Goal: Complete application form

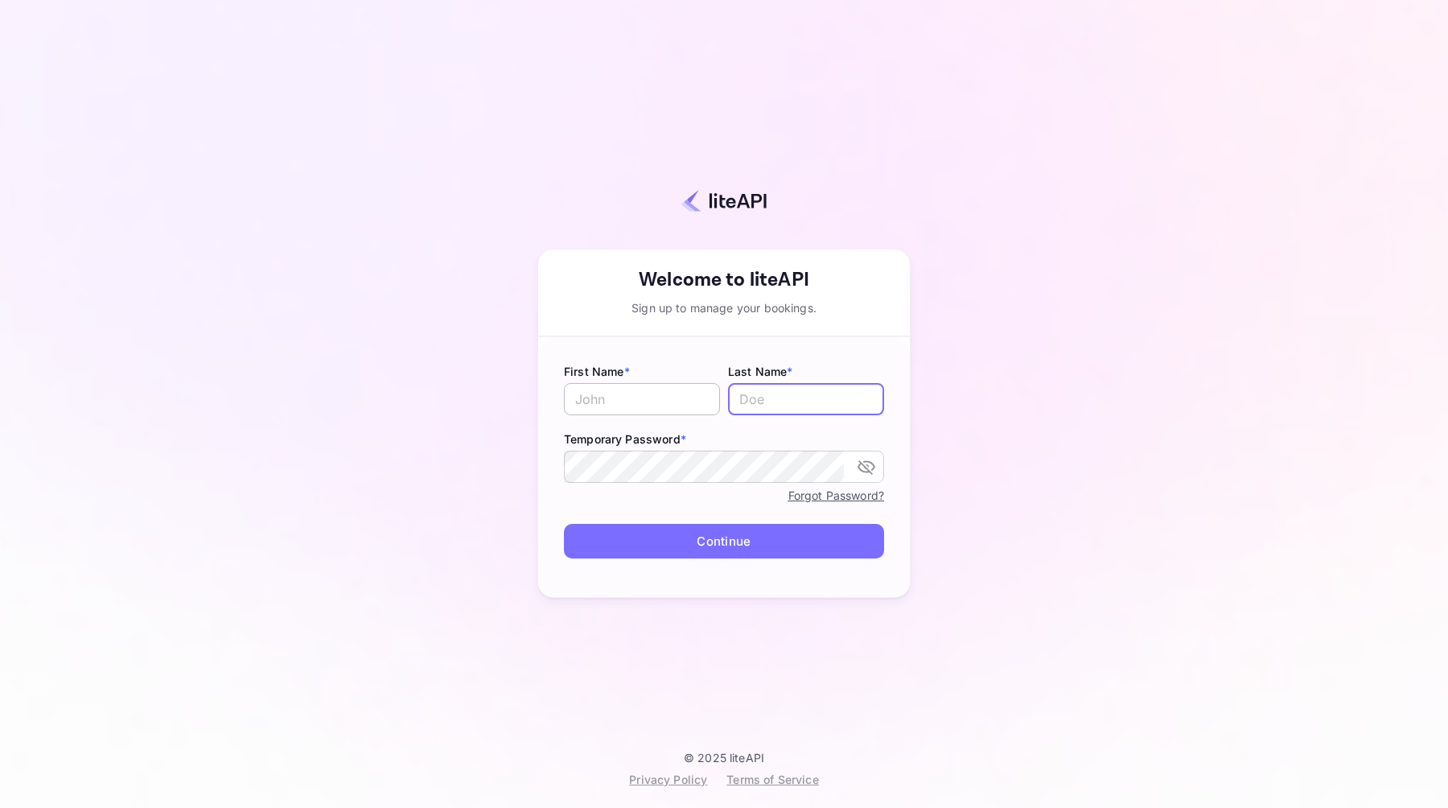
click at [633, 401] on input "text" at bounding box center [642, 399] width 156 height 32
type input "[PERSON_NAME]"
type input "F"
click at [0, 807] on com-1password-button at bounding box center [0, 808] width 0 height 0
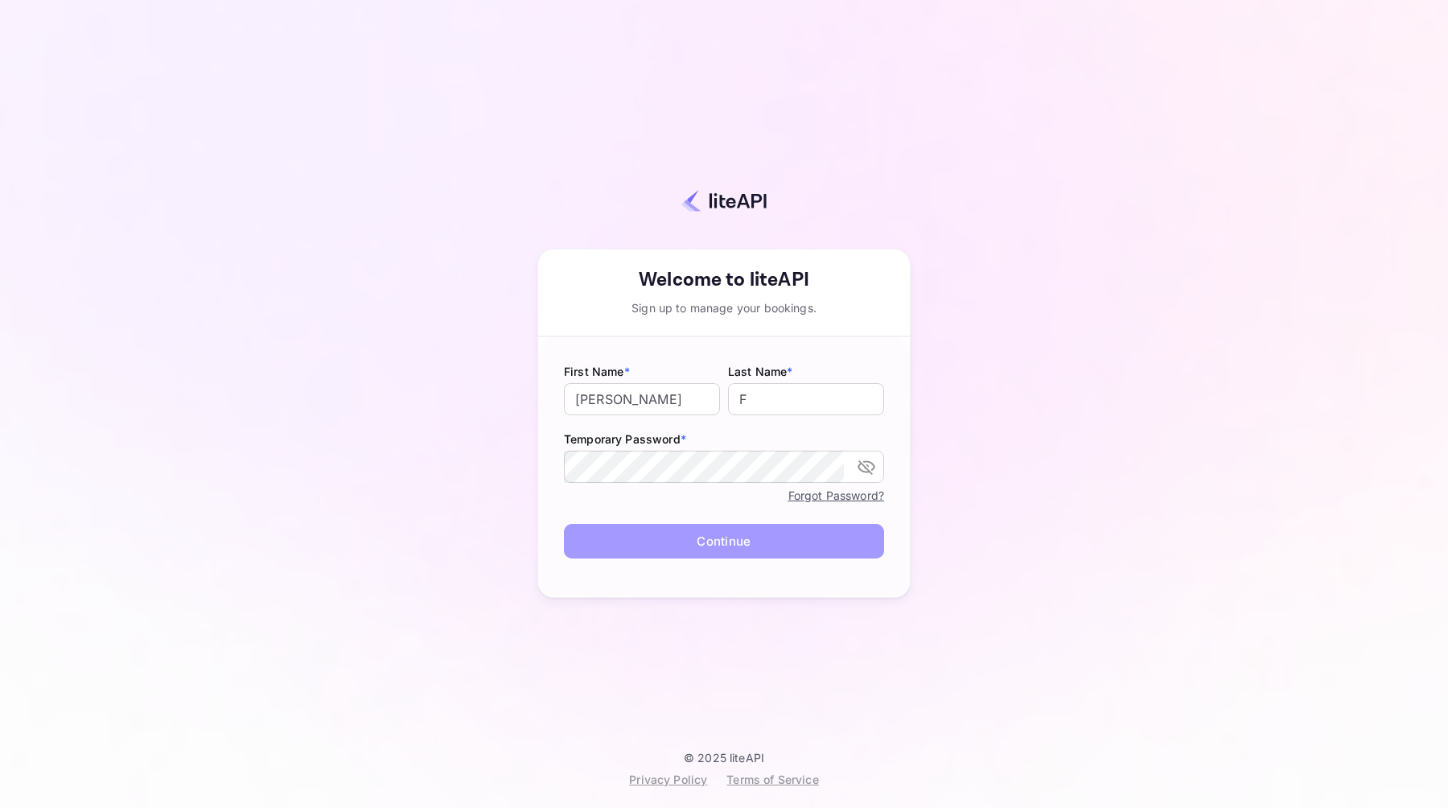
click at [679, 549] on button "Continue" at bounding box center [724, 541] width 320 height 35
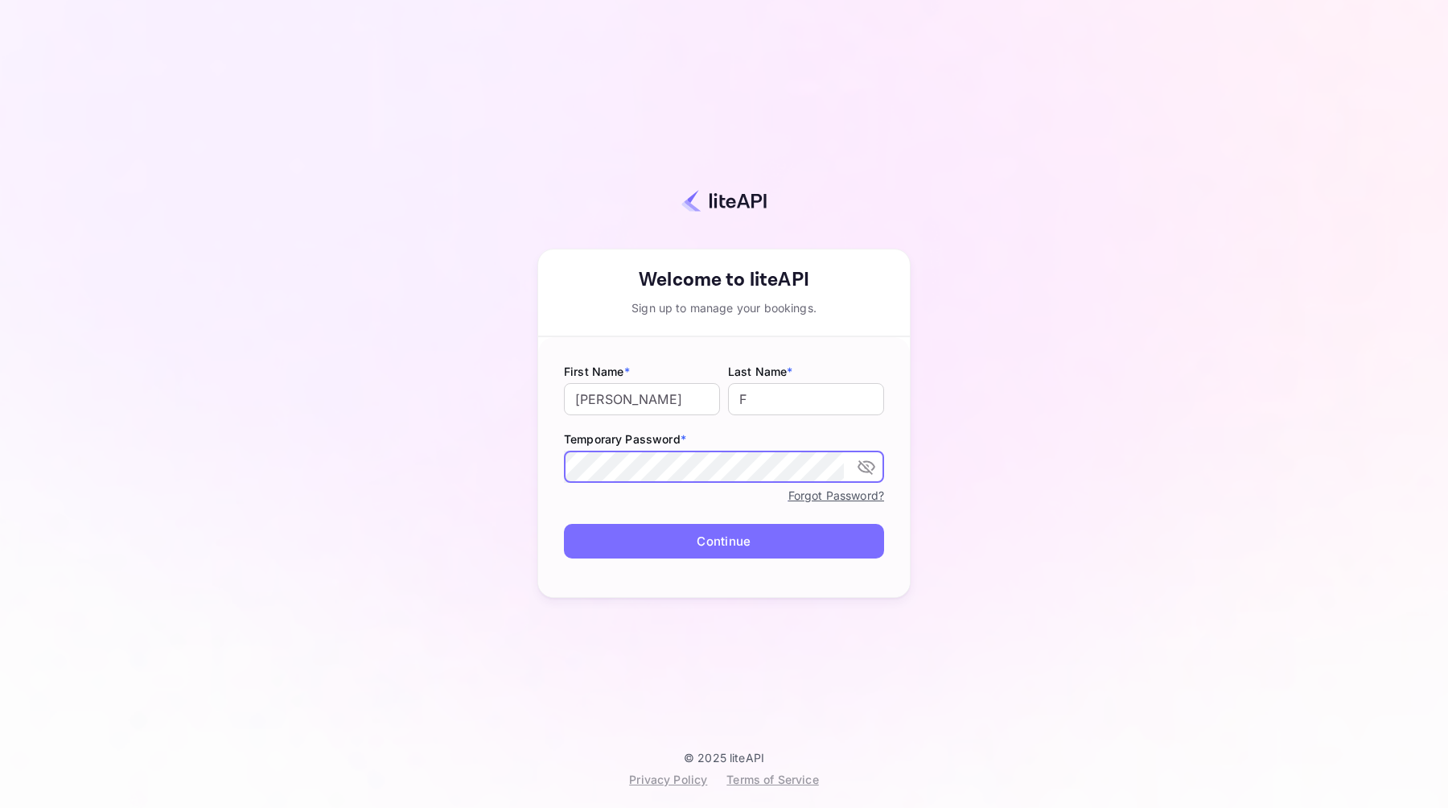
click at [859, 464] on icon "toggle password visibility" at bounding box center [866, 467] width 18 height 14
click at [699, 528] on button "Continue" at bounding box center [724, 541] width 320 height 35
click at [853, 583] on form "First Name * [PERSON_NAME] ​ Last Name * F ​ Temporary Password * ​ Forgot Pass…" at bounding box center [724, 467] width 372 height 260
click at [787, 545] on button "Continue" at bounding box center [724, 541] width 320 height 35
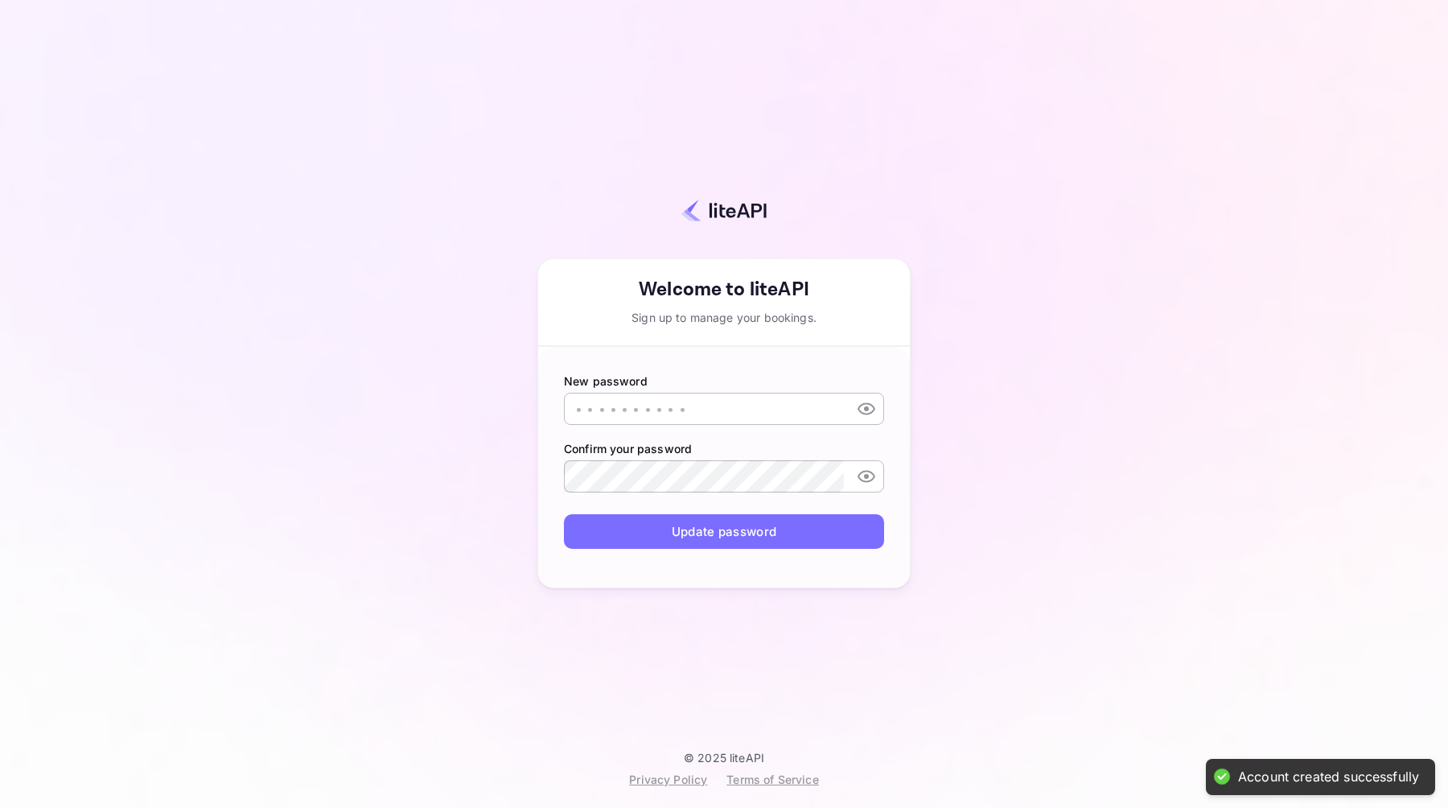
click at [627, 414] on input "text" at bounding box center [704, 409] width 280 height 32
click at [860, 406] on icon "toggle password visibility" at bounding box center [866, 409] width 18 height 12
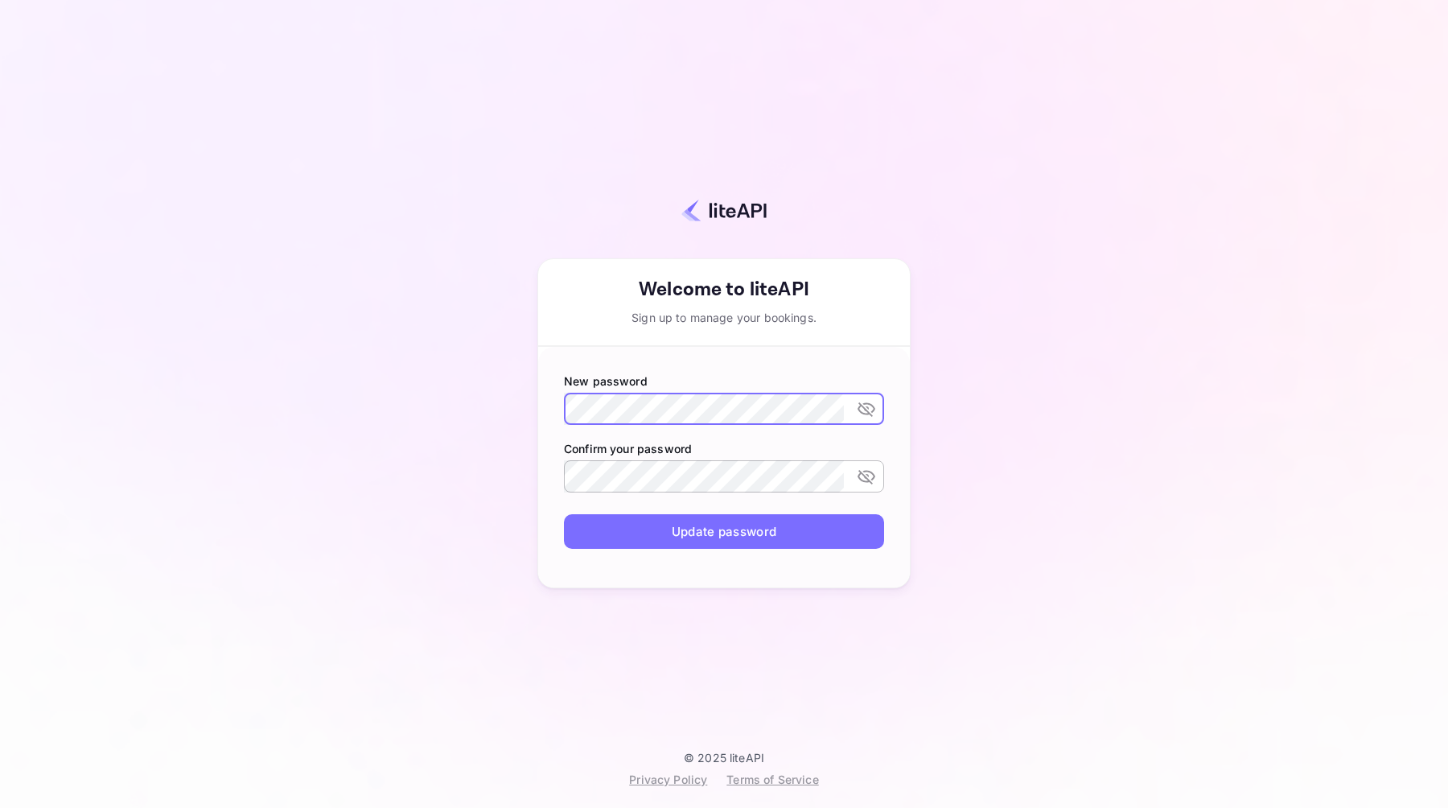
click at [861, 407] on icon "toggle password visibility" at bounding box center [866, 408] width 19 height 19
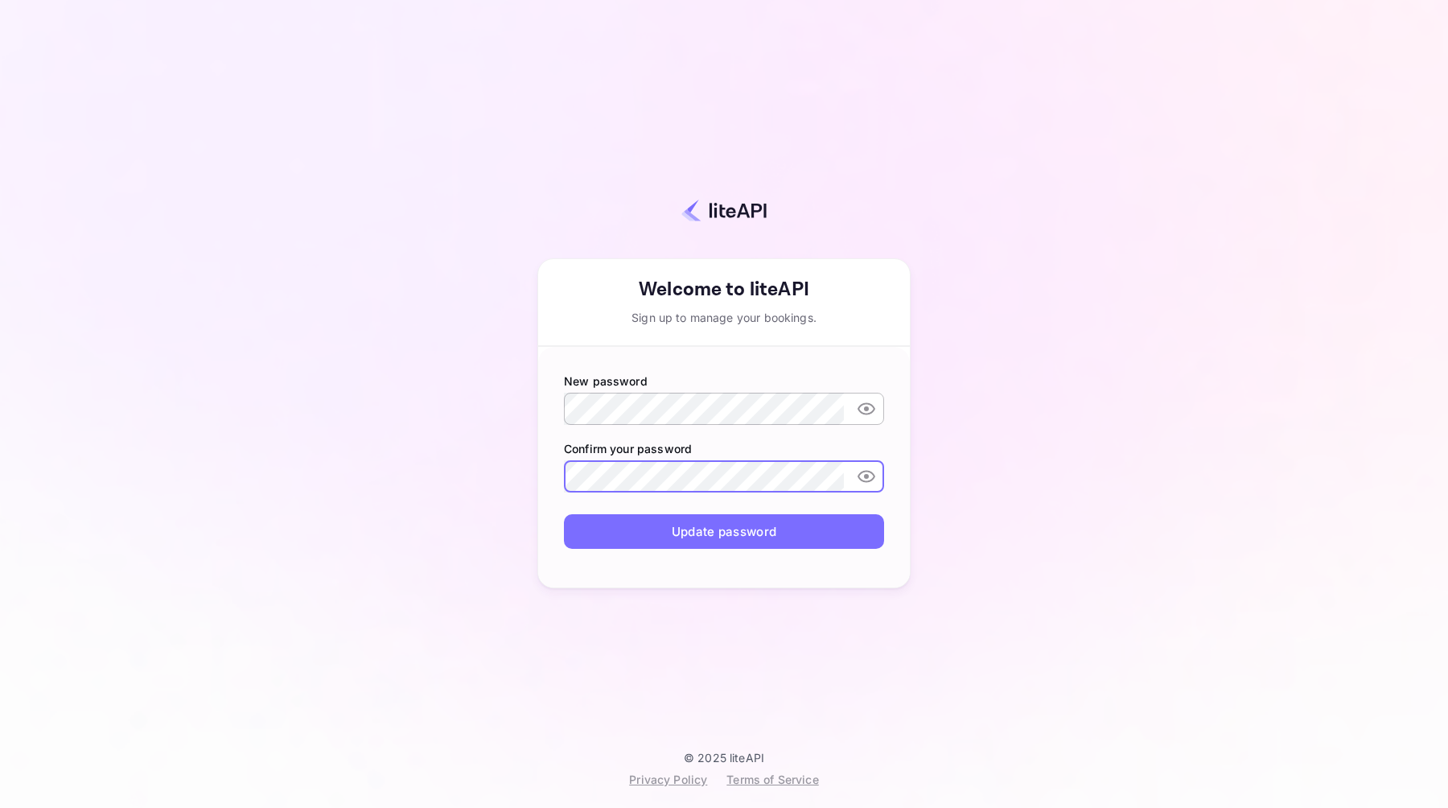
click at [779, 447] on label "Confirm your password" at bounding box center [724, 448] width 320 height 17
click at [713, 526] on button "Update password" at bounding box center [724, 531] width 320 height 35
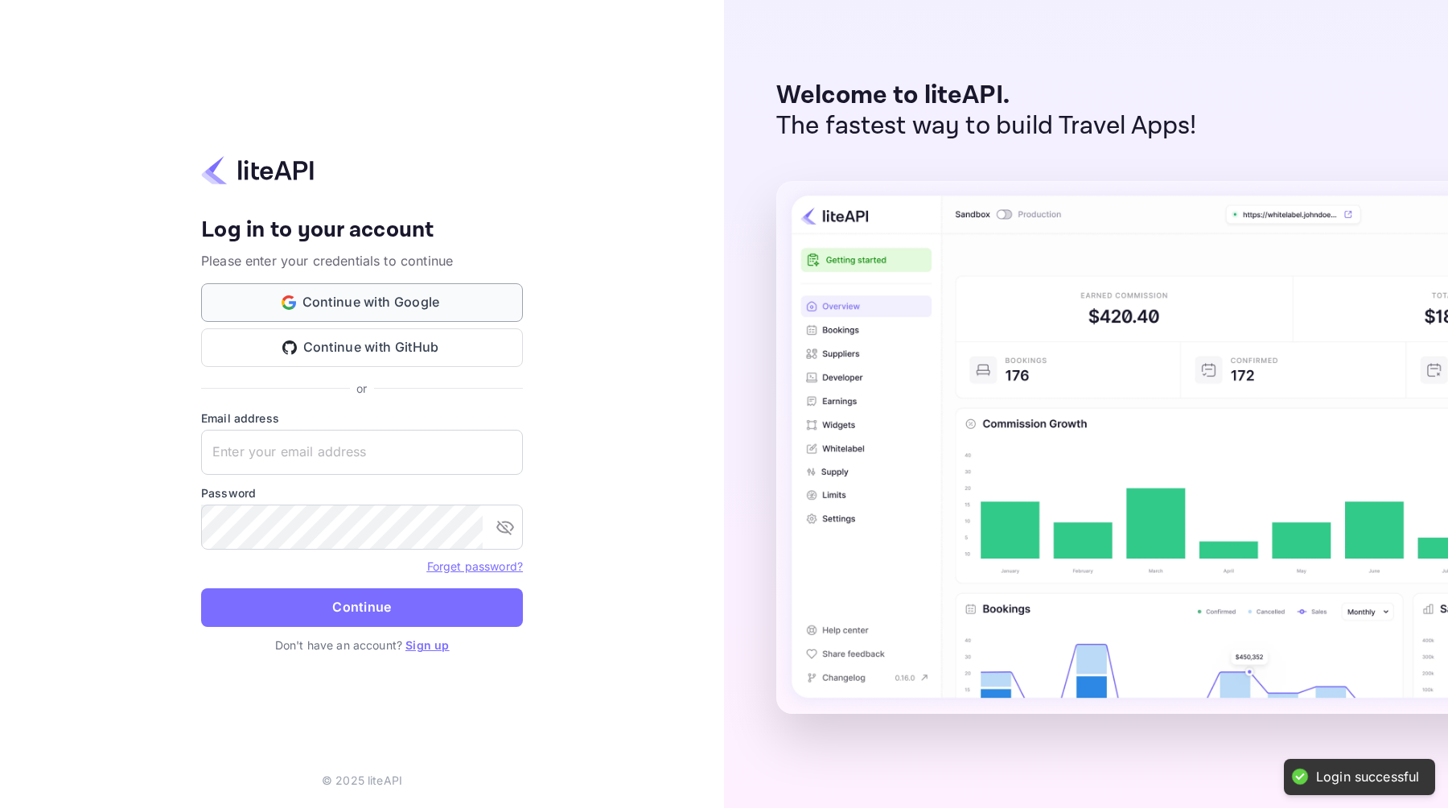
click at [434, 298] on button "Continue with Google" at bounding box center [362, 302] width 322 height 39
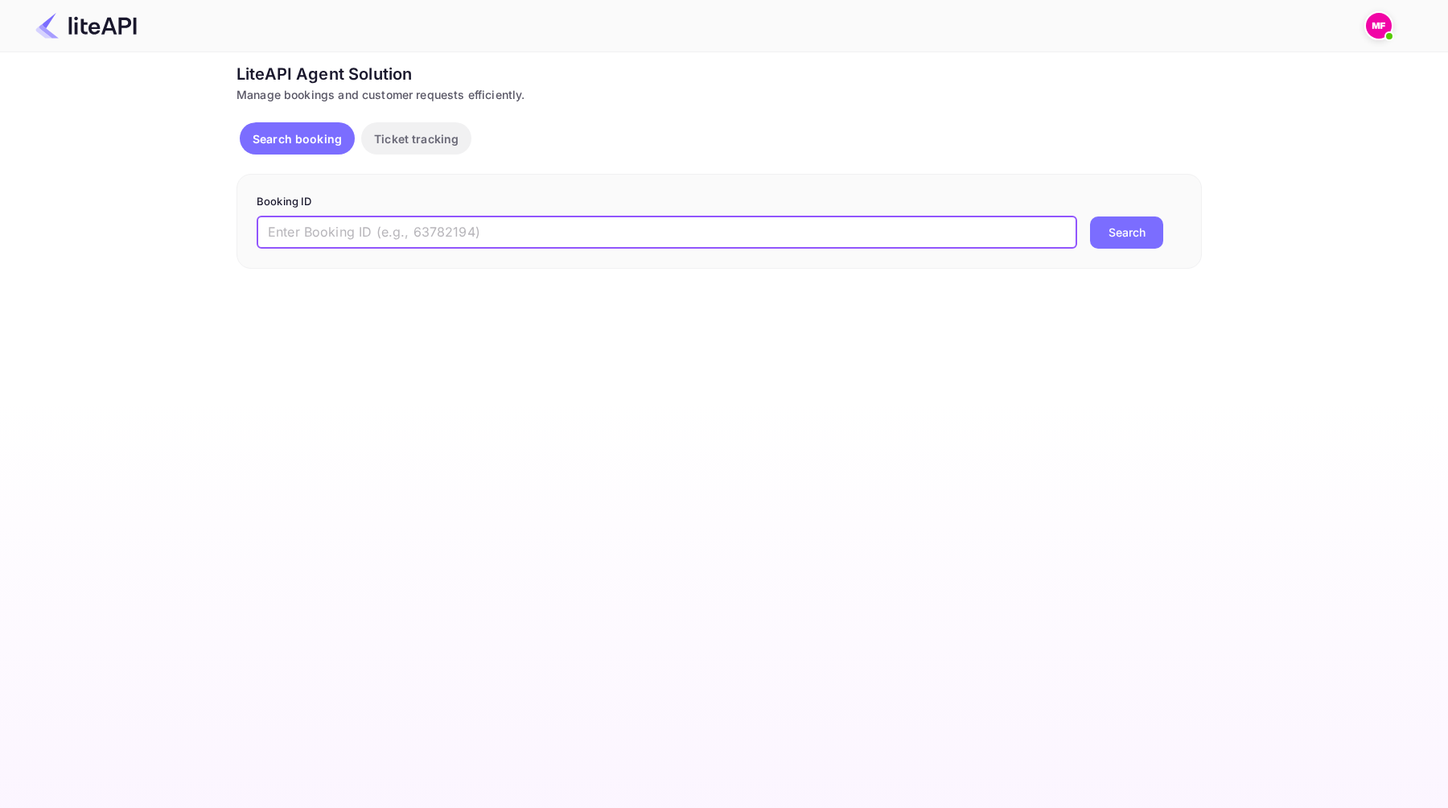
click at [384, 228] on input "text" at bounding box center [667, 232] width 820 height 32
